Goal: Information Seeking & Learning: Understand process/instructions

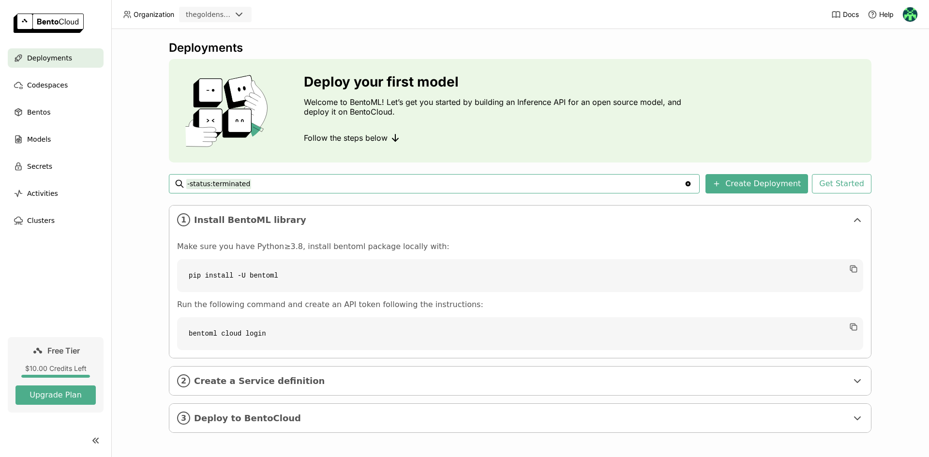
scroll to position [2, 0]
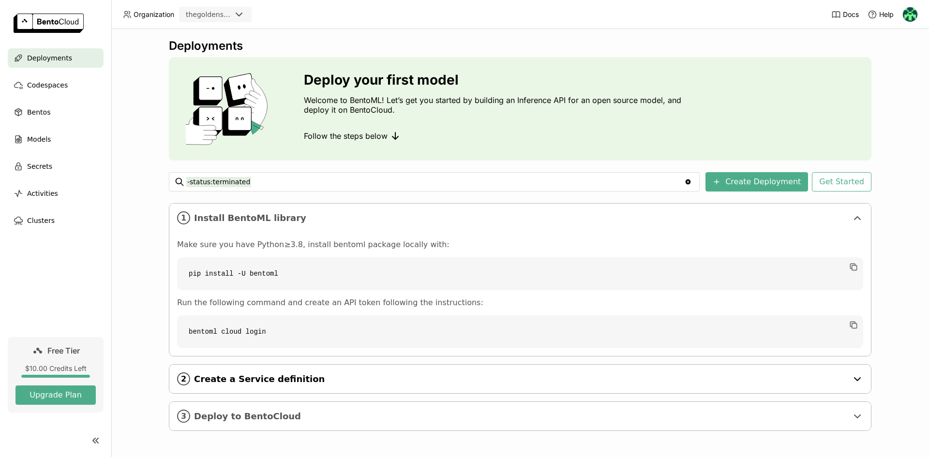
click at [315, 383] on span "Create a Service definition" at bounding box center [520, 379] width 653 height 11
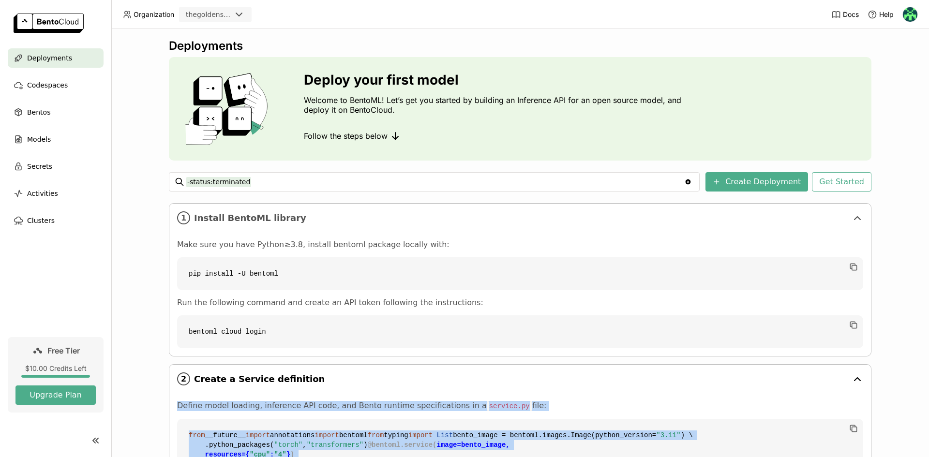
click at [315, 383] on span "Create a Service definition" at bounding box center [520, 379] width 653 height 11
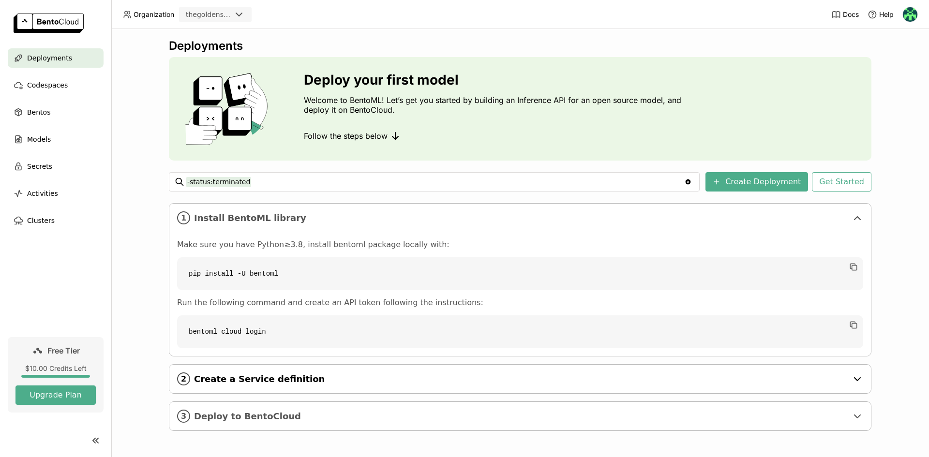
click at [331, 376] on span "Create a Service definition" at bounding box center [520, 379] width 653 height 11
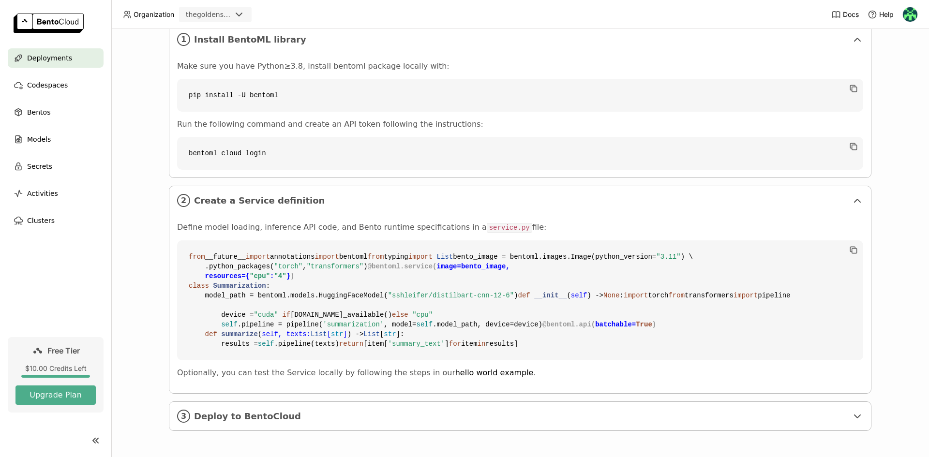
scroll to position [258, 0]
click at [49, 83] on span "Codespaces" at bounding box center [47, 85] width 41 height 12
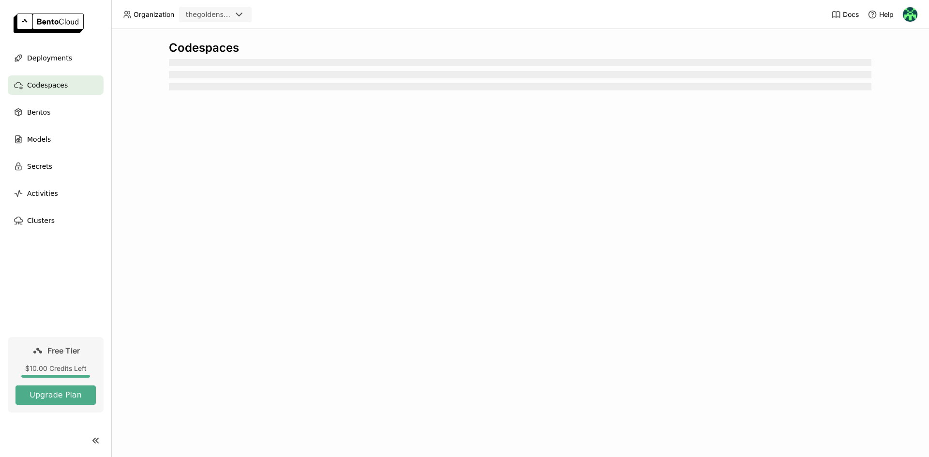
click at [48, 83] on span "Codespaces" at bounding box center [47, 85] width 41 height 12
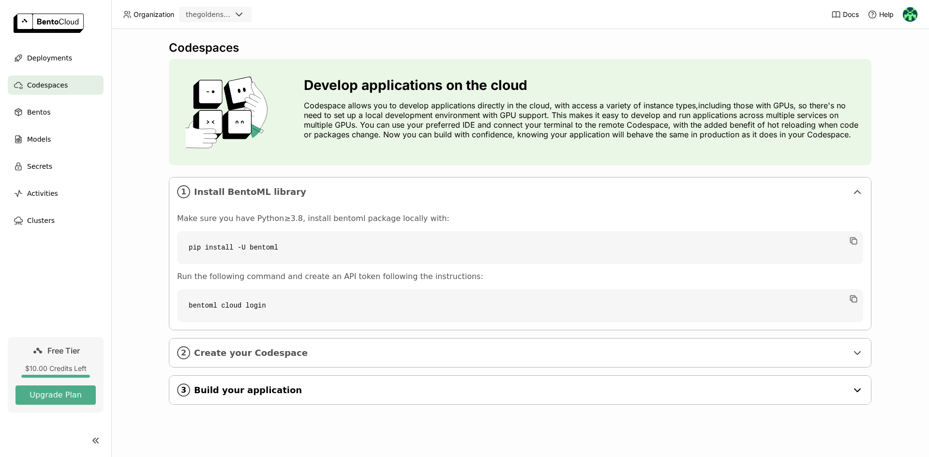
click at [279, 388] on span "Build your application" at bounding box center [520, 390] width 653 height 11
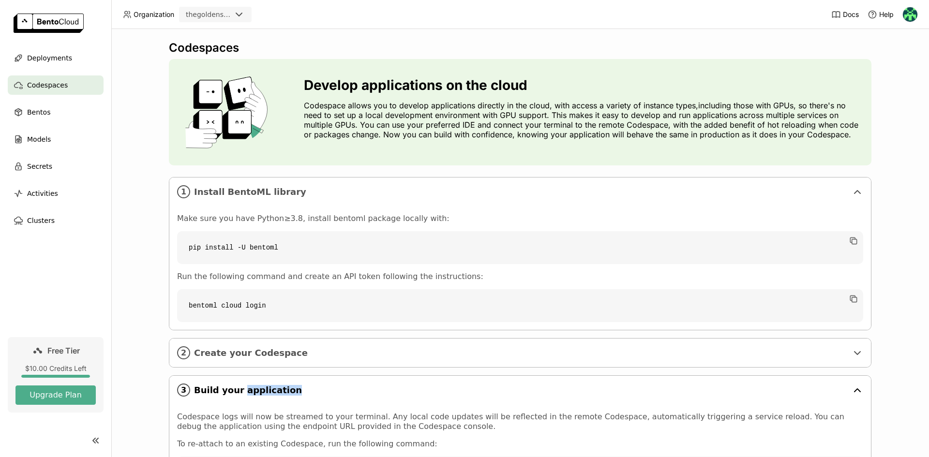
click at [279, 388] on span "Build your application" at bounding box center [520, 390] width 653 height 11
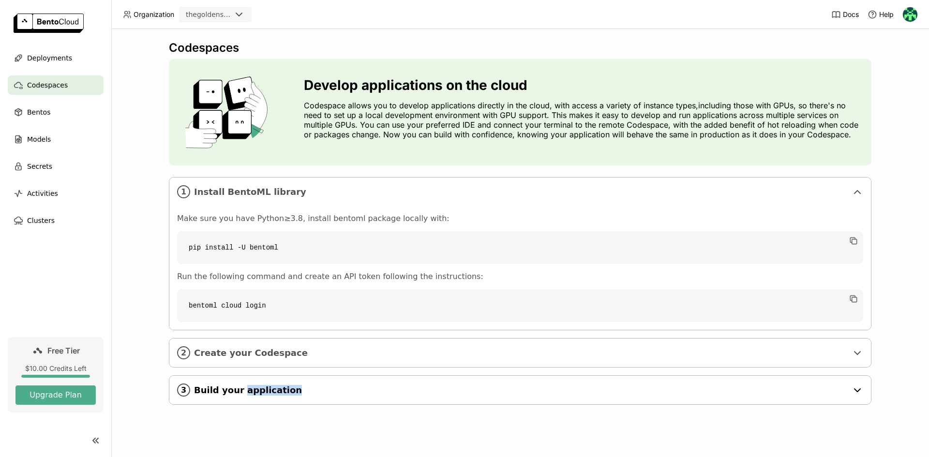
click at [279, 388] on span "Build your application" at bounding box center [520, 390] width 653 height 11
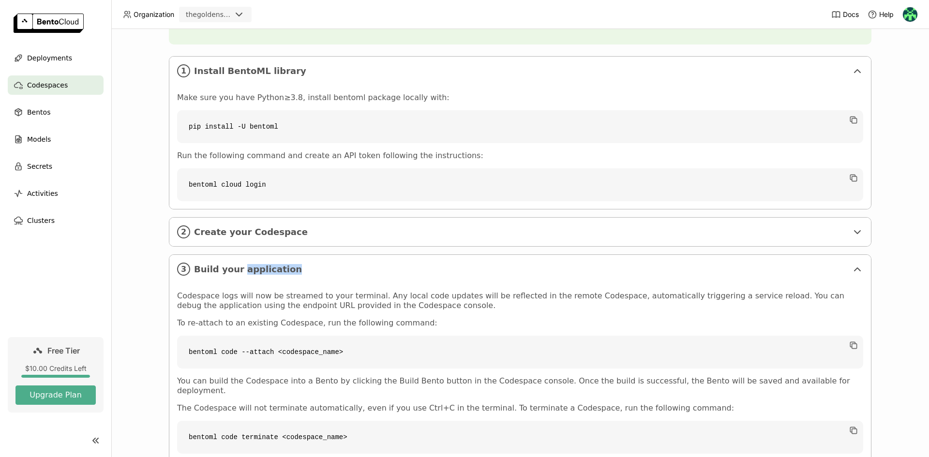
scroll to position [142, 0]
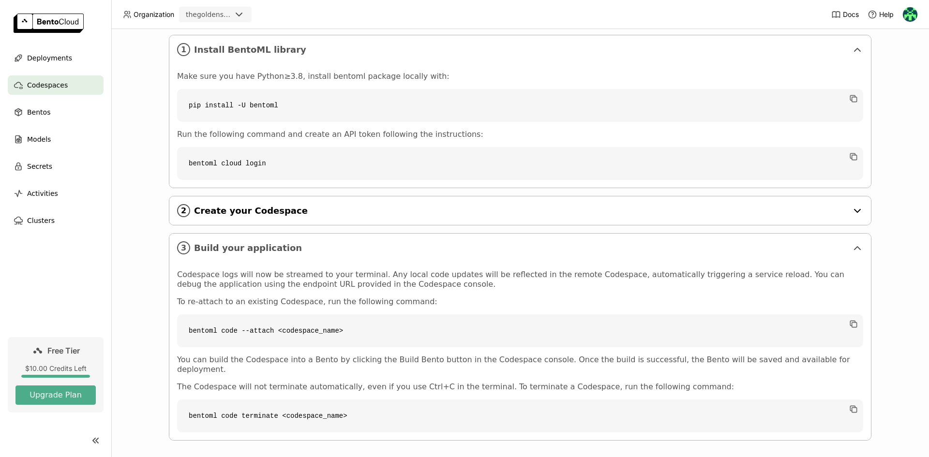
click at [239, 211] on span "Create your Codespace" at bounding box center [520, 211] width 653 height 11
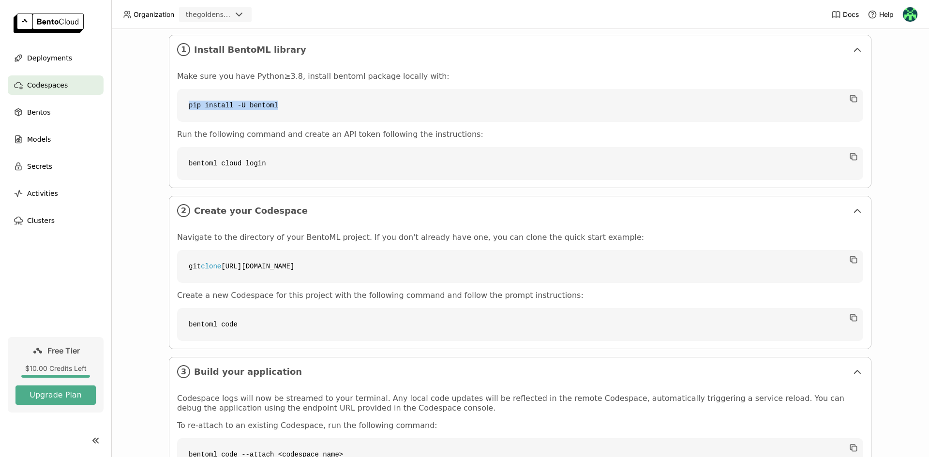
drag, startPoint x: 180, startPoint y: 104, endPoint x: 274, endPoint y: 108, distance: 93.4
click at [274, 109] on code "pip install -U bentoml" at bounding box center [520, 105] width 686 height 33
copy code "pip install -U bentoml"
